Goal: Obtain resource: Download file/media

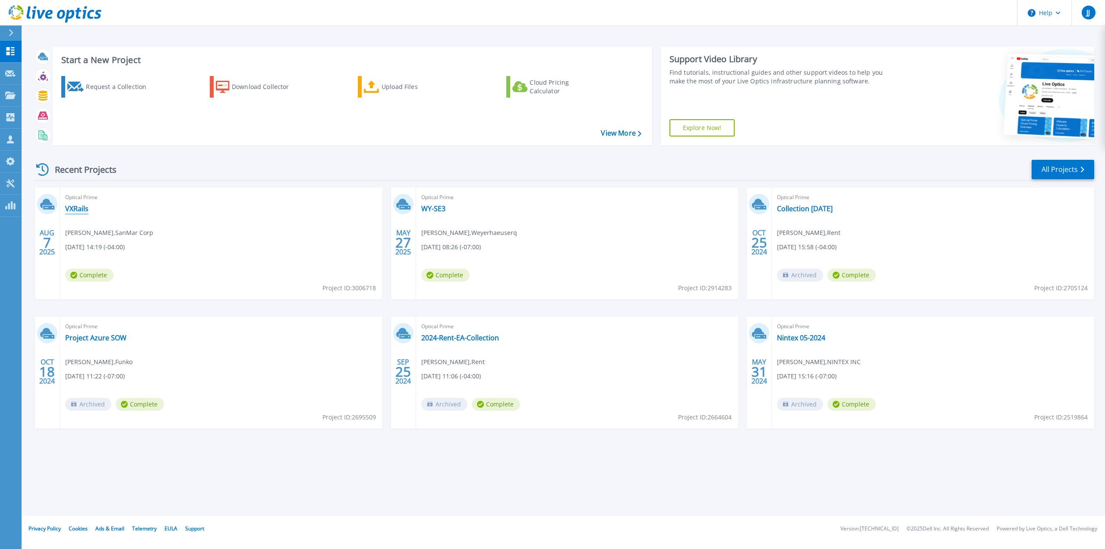
click at [75, 211] on link "VXRails" at bounding box center [76, 208] width 23 height 9
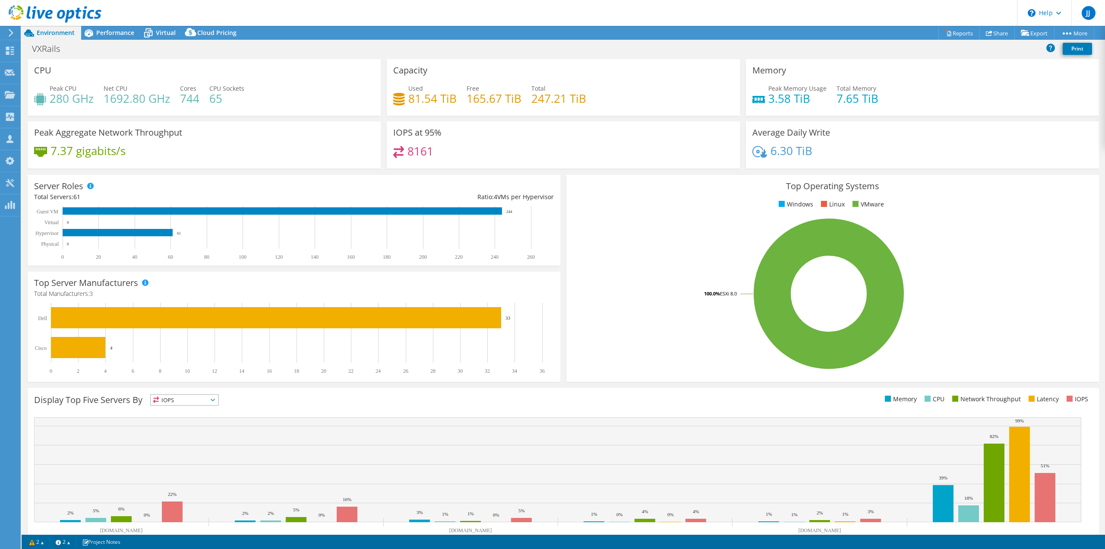
select select "USD"
click at [955, 32] on link "Reports" at bounding box center [958, 32] width 41 height 13
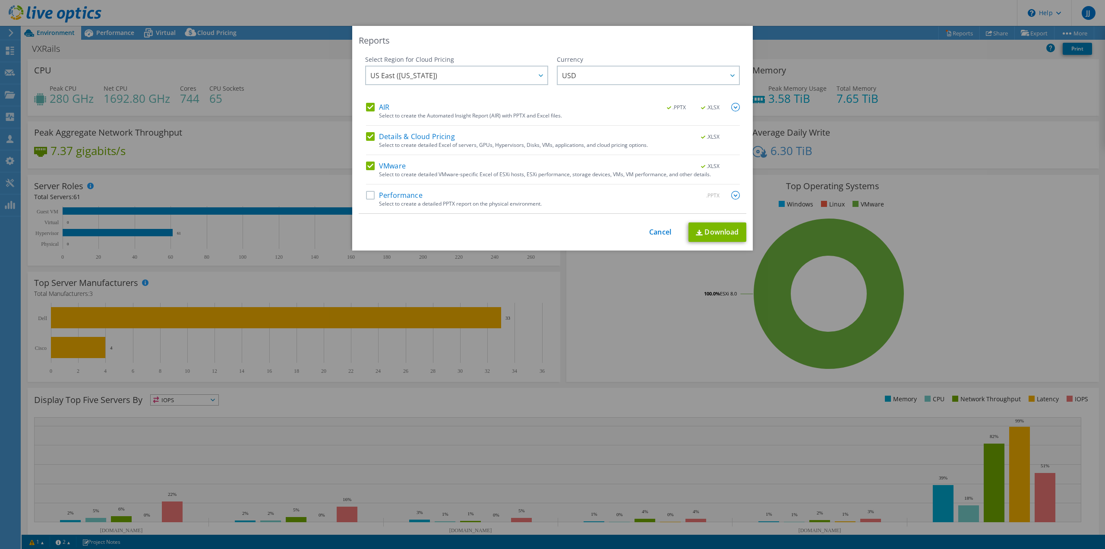
click at [368, 197] on label "Performance" at bounding box center [394, 195] width 57 height 9
click at [0, 0] on input "Performance" at bounding box center [0, 0] width 0 height 0
click at [703, 230] on link "Download" at bounding box center [717, 231] width 58 height 19
click at [651, 236] on link "Cancel" at bounding box center [660, 232] width 22 height 8
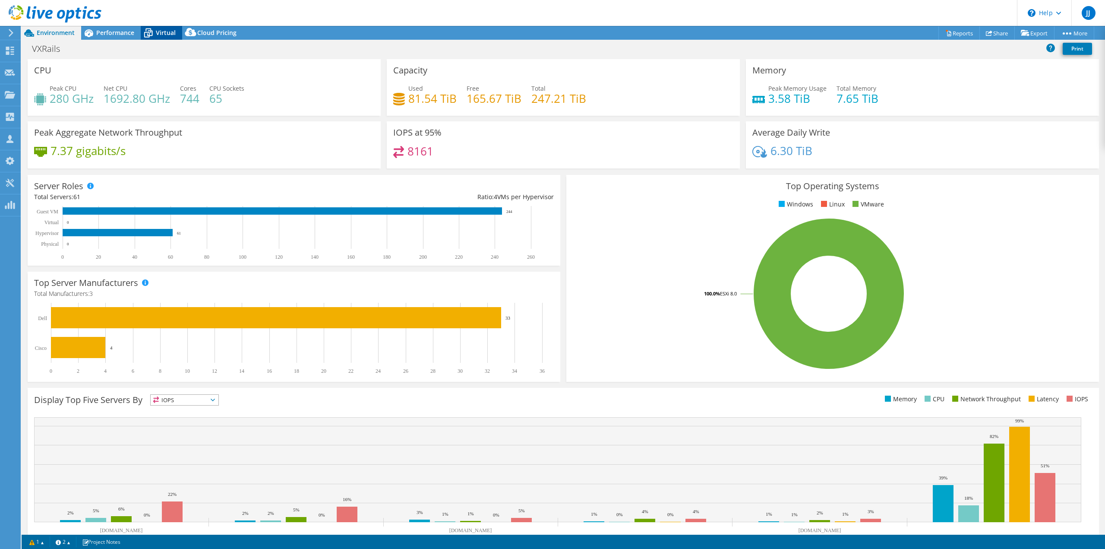
click at [142, 32] on icon at bounding box center [148, 32] width 15 height 15
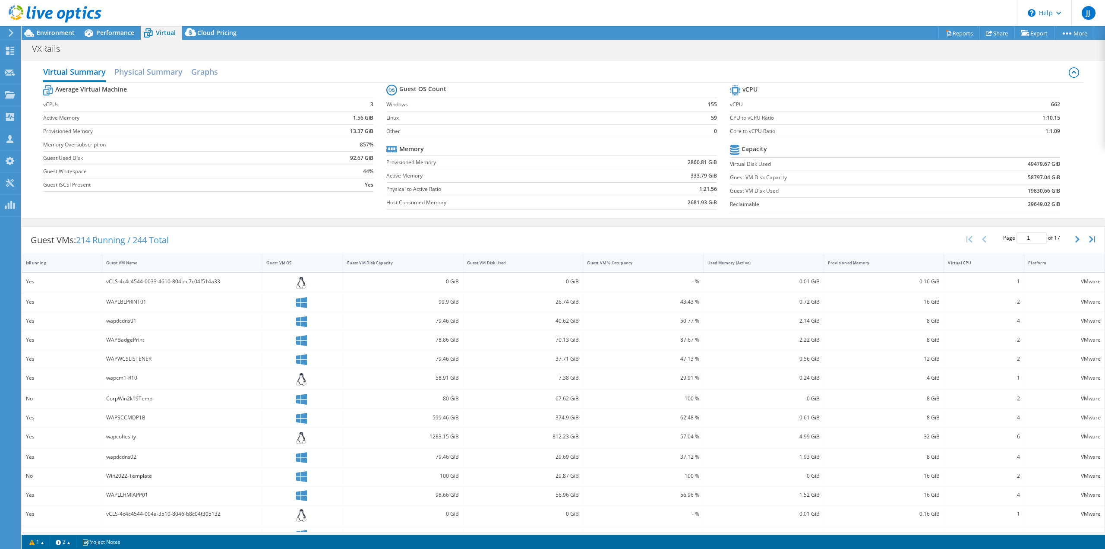
click at [112, 41] on div "VXRails Print" at bounding box center [563, 49] width 1083 height 16
click at [112, 38] on div "Performance" at bounding box center [111, 33] width 60 height 14
